Goal: Task Accomplishment & Management: Manage account settings

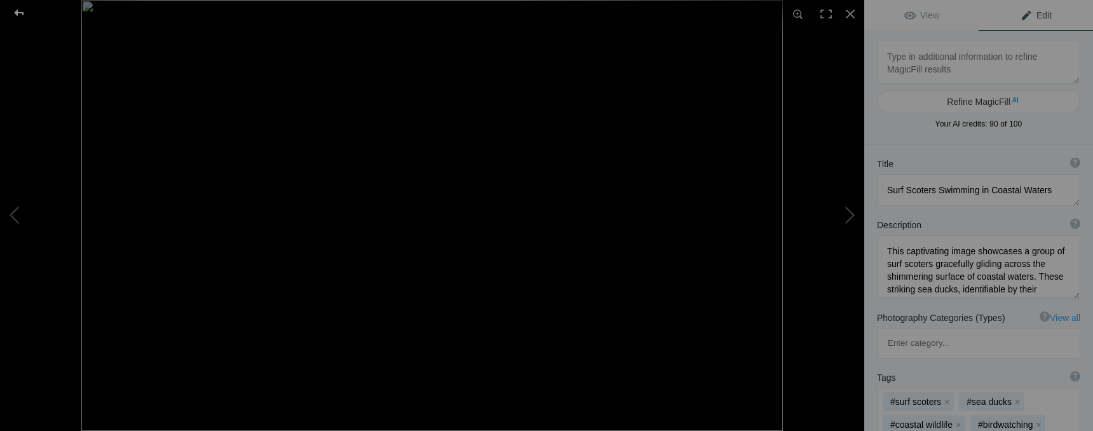
click at [18, 11] on div at bounding box center [19, 12] width 46 height 25
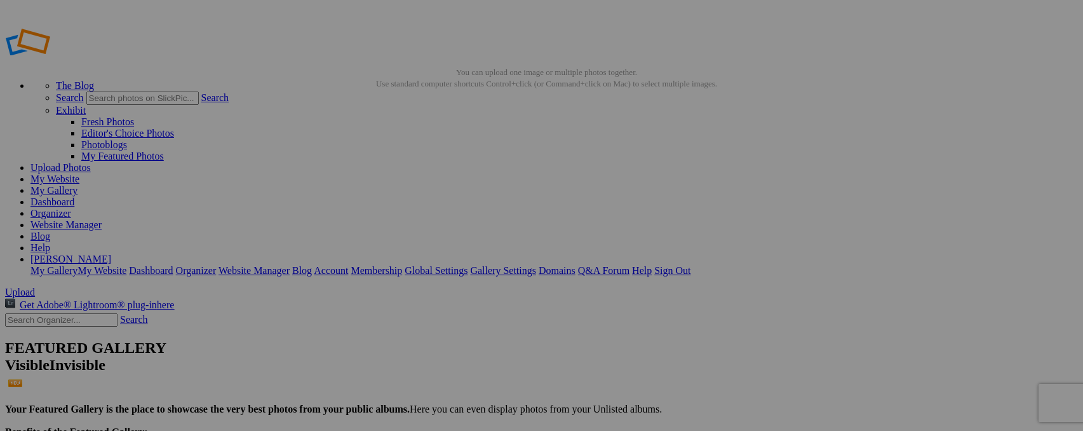
click at [74, 196] on link "Dashboard" at bounding box center [52, 201] width 44 height 11
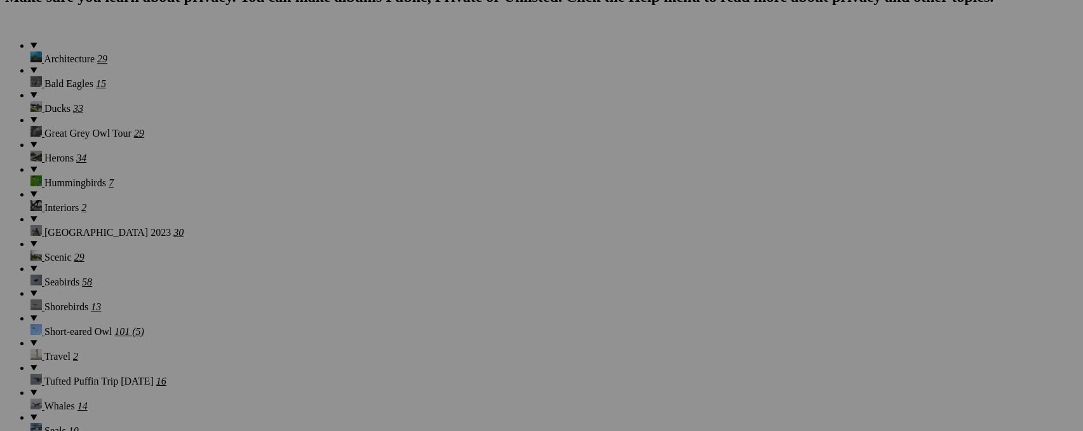
scroll to position [963, 0]
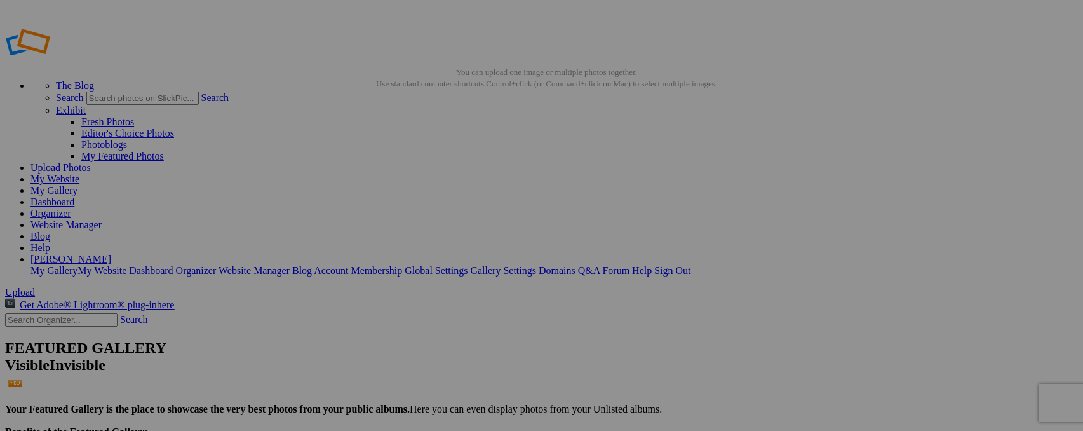
type input "Z"
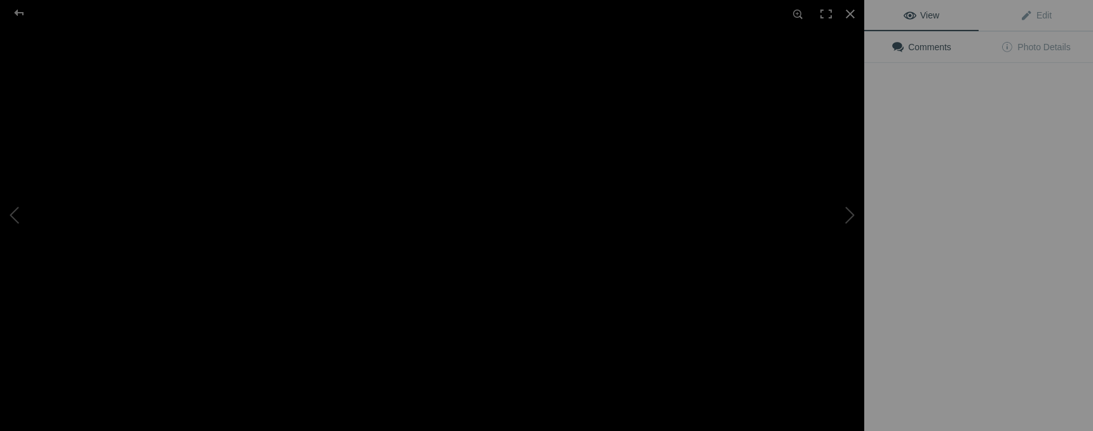
type input "Male Northern Harrier"
